Goal: Information Seeking & Learning: Learn about a topic

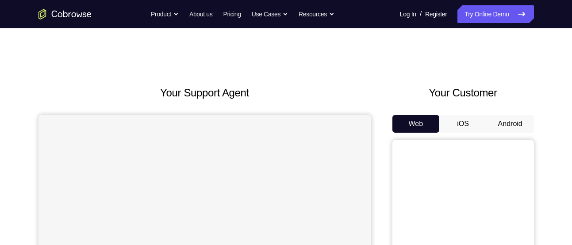
click at [510, 128] on button "Android" at bounding box center [510, 124] width 47 height 18
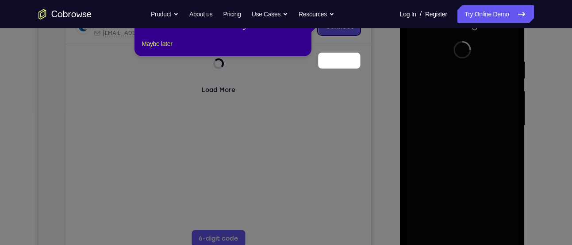
scroll to position [87, 0]
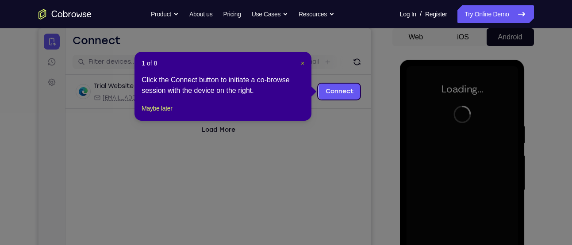
click at [301, 60] on span "×" at bounding box center [303, 63] width 4 height 7
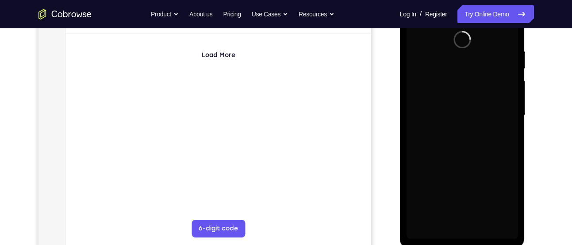
scroll to position [176, 0]
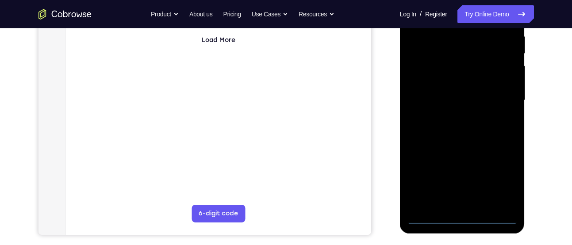
click at [466, 221] on div at bounding box center [462, 101] width 111 height 248
click at [498, 181] on div at bounding box center [462, 101] width 111 height 248
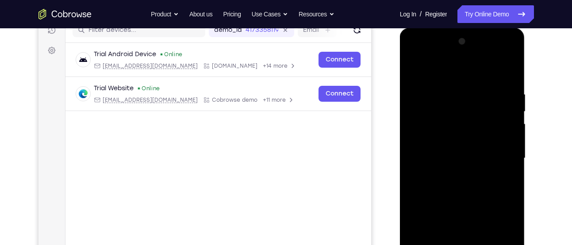
scroll to position [120, 0]
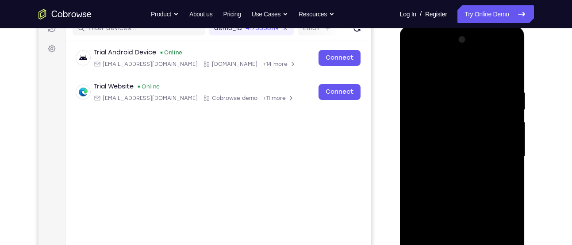
click at [438, 52] on div at bounding box center [462, 157] width 111 height 248
click at [501, 149] on div at bounding box center [462, 157] width 111 height 248
click at [450, 172] on div at bounding box center [462, 157] width 111 height 248
click at [445, 150] on div at bounding box center [462, 157] width 111 height 248
click at [439, 136] on div at bounding box center [462, 157] width 111 height 248
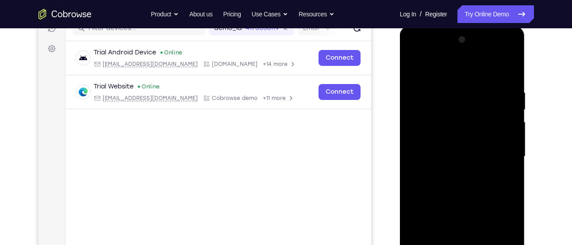
click at [464, 156] on div at bounding box center [462, 157] width 111 height 248
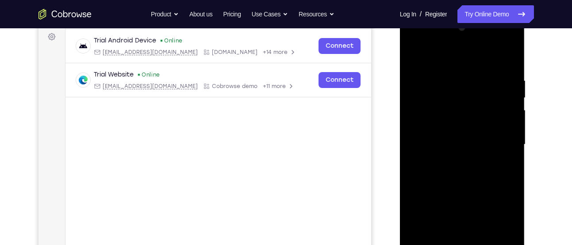
scroll to position [134, 0]
drag, startPoint x: 456, startPoint y: 50, endPoint x: 455, endPoint y: 45, distance: 4.9
click at [455, 45] on div at bounding box center [462, 143] width 111 height 248
click at [513, 62] on div at bounding box center [462, 143] width 111 height 248
click at [453, 79] on div at bounding box center [462, 143] width 111 height 248
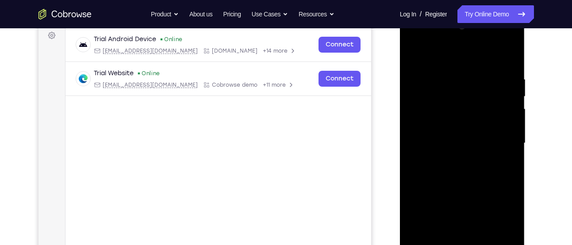
click at [499, 157] on div at bounding box center [462, 143] width 111 height 248
click at [417, 56] on div at bounding box center [462, 143] width 111 height 248
